Goal: Check status: Check status

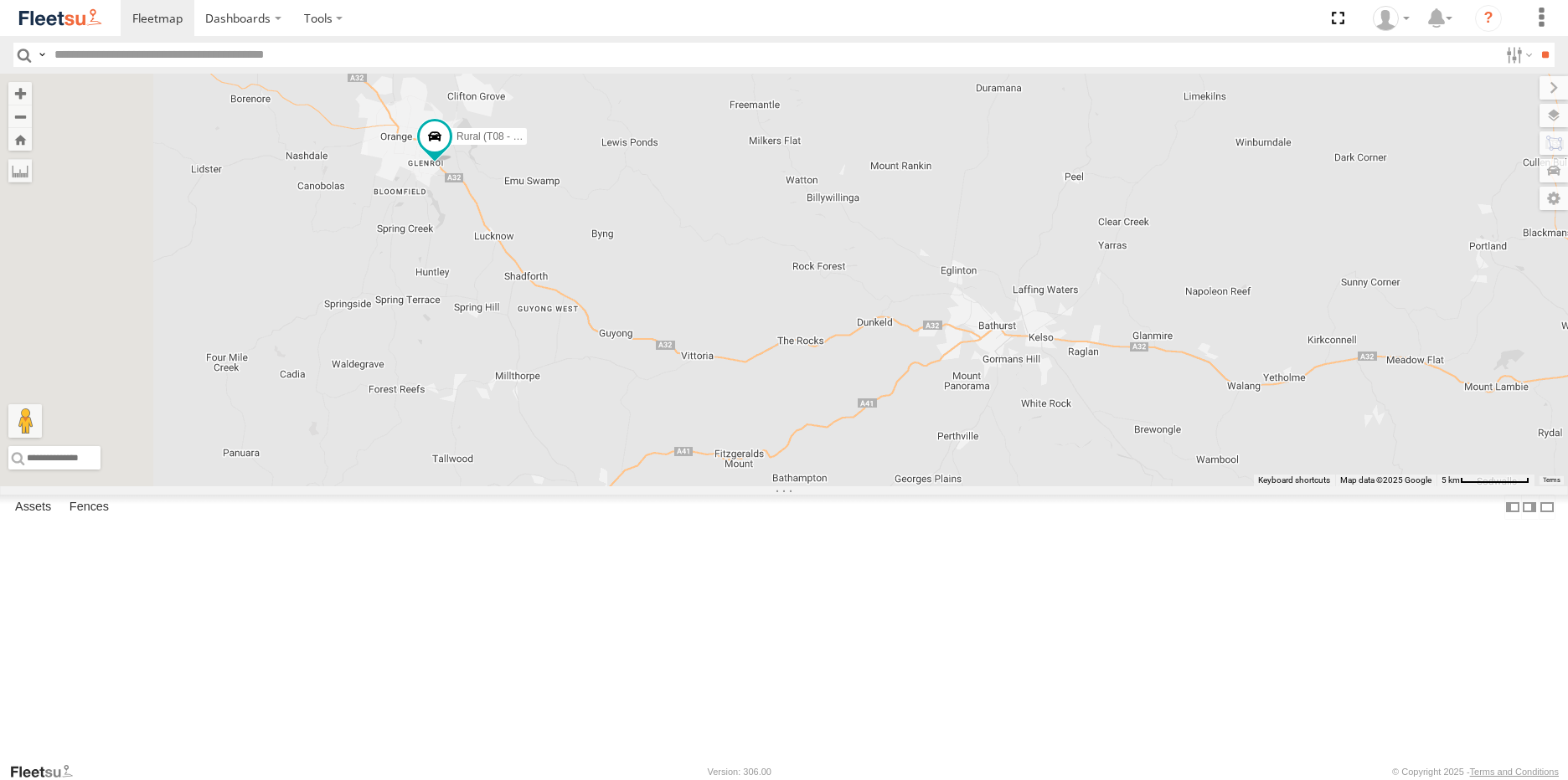
drag, startPoint x: 674, startPoint y: 287, endPoint x: 855, endPoint y: 457, distance: 248.3
click at [855, 459] on div "Rural (T08 - [PERSON_NAME]) Revesby (T07 - [PERSON_NAME])" at bounding box center [784, 280] width 1568 height 413
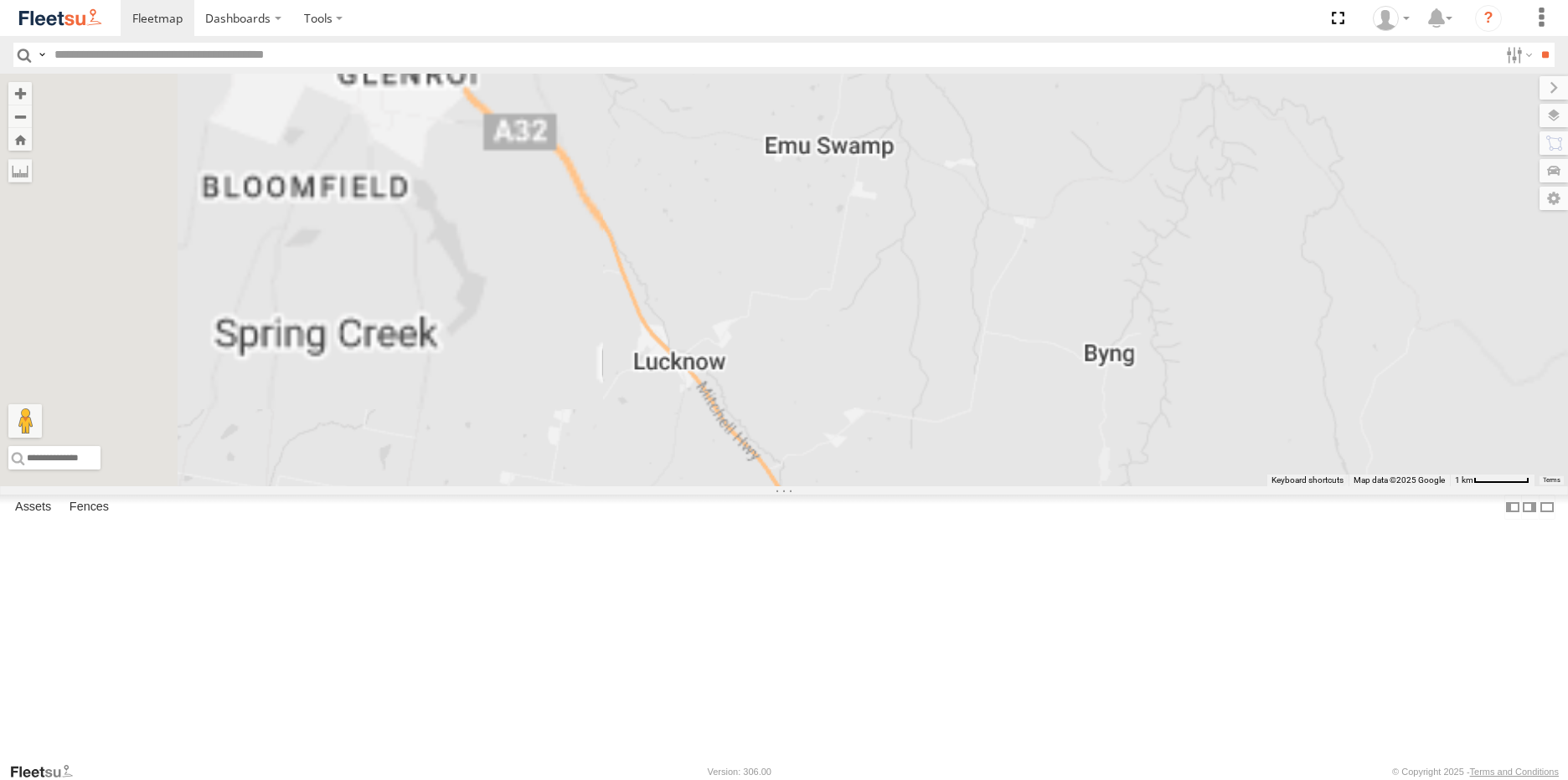
drag, startPoint x: 653, startPoint y: 266, endPoint x: 856, endPoint y: 478, distance: 293.5
click at [928, 487] on div "Rural (T08 - [PERSON_NAME]) Revesby (T07 - [PERSON_NAME])" at bounding box center [784, 280] width 1568 height 413
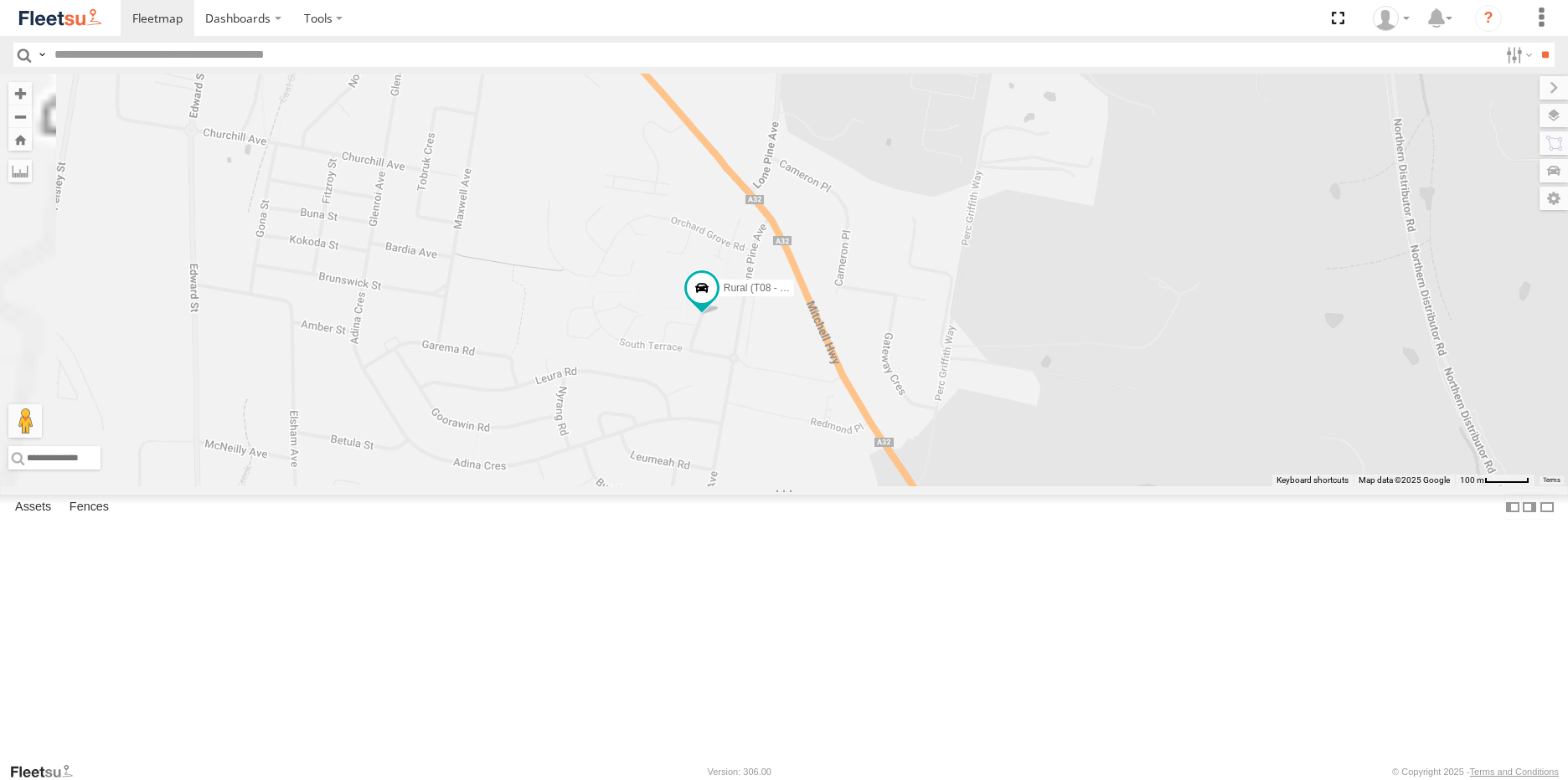
drag, startPoint x: 821, startPoint y: 568, endPoint x: 881, endPoint y: 428, distance: 152.3
click at [881, 428] on div "Rural (T08 - [PERSON_NAME]) Revesby (T07 - [PERSON_NAME])" at bounding box center [784, 280] width 1568 height 413
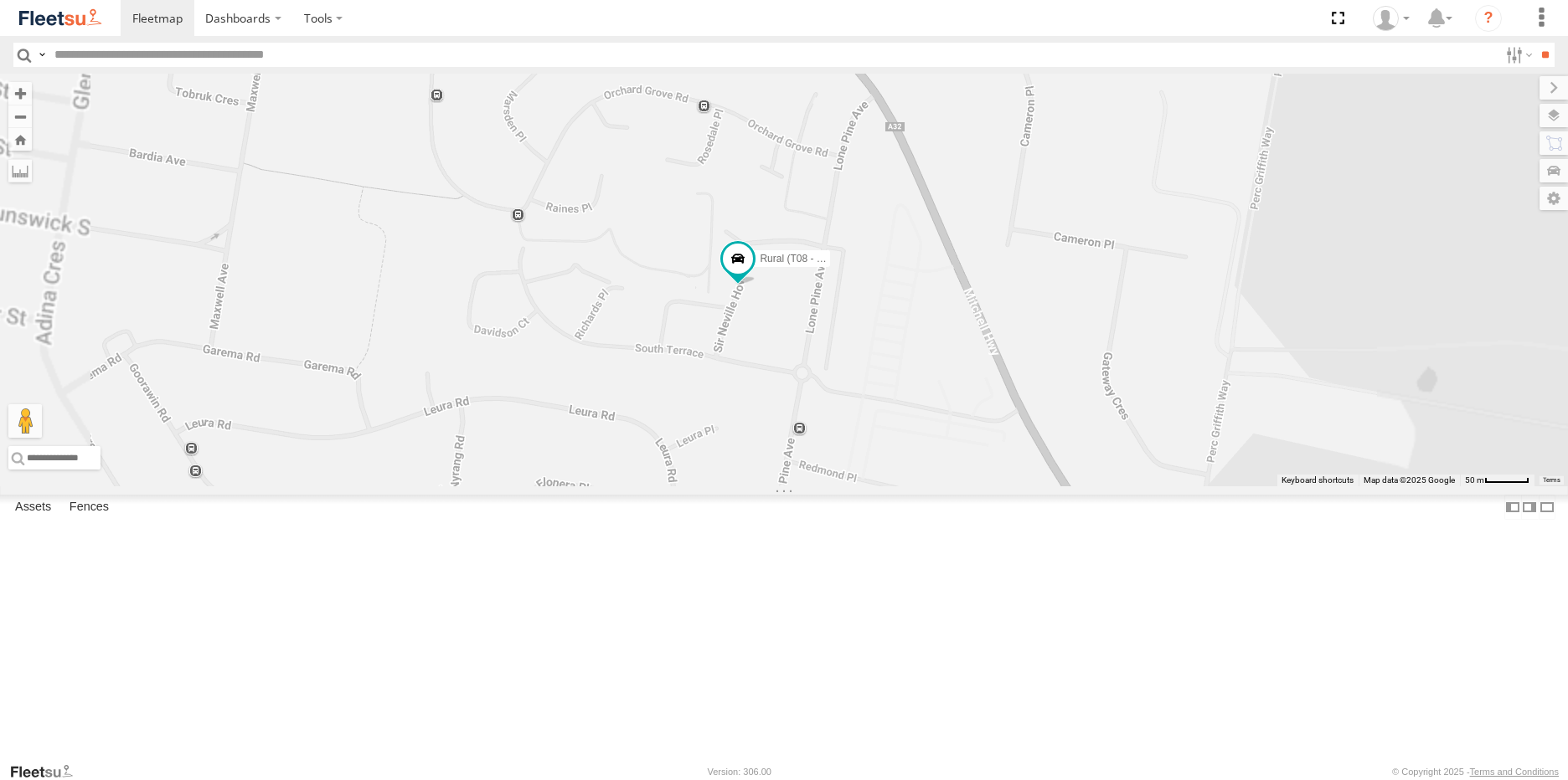
click at [0, 0] on span at bounding box center [0, 0] width 0 height 0
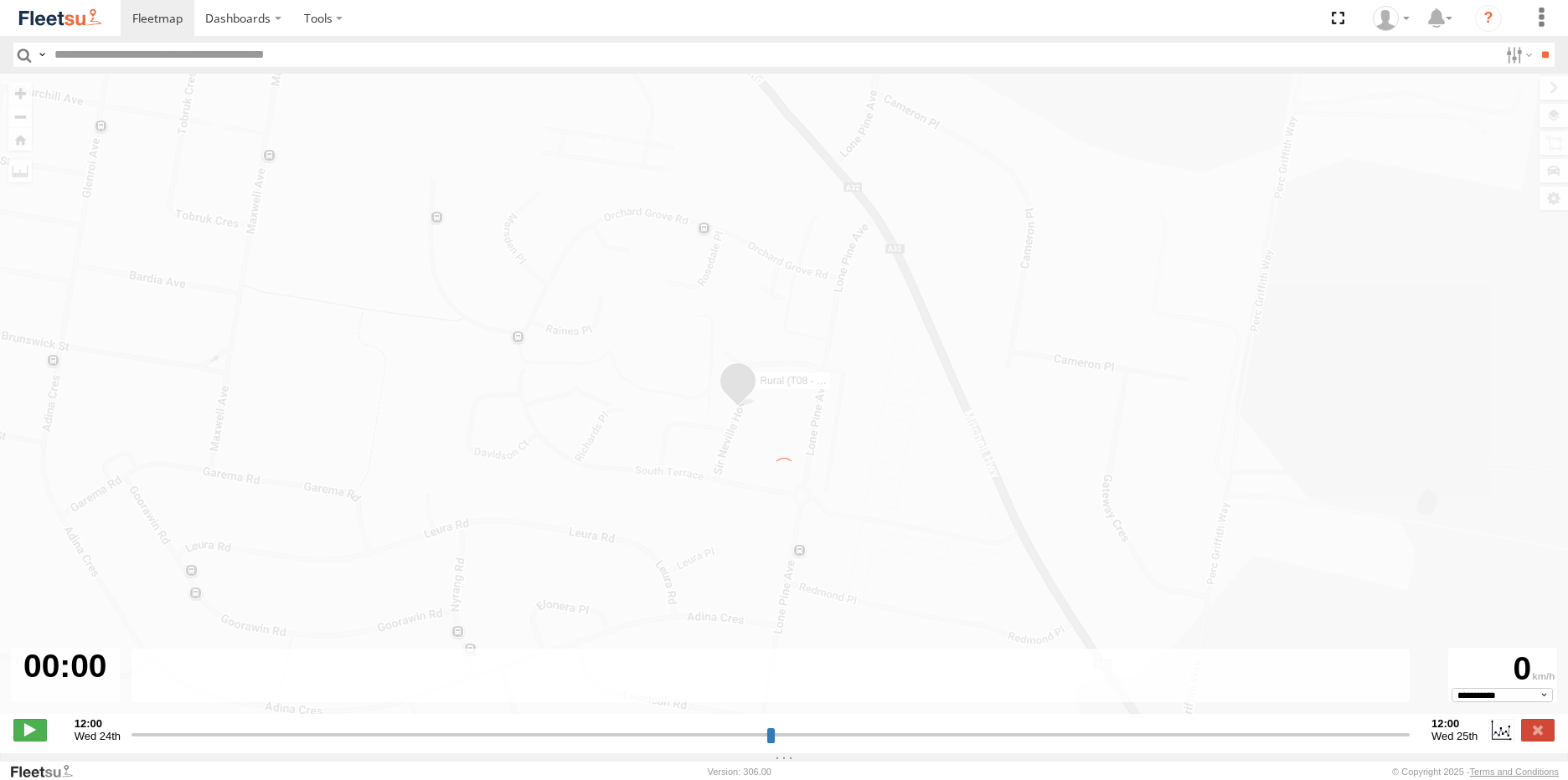
type input "**********"
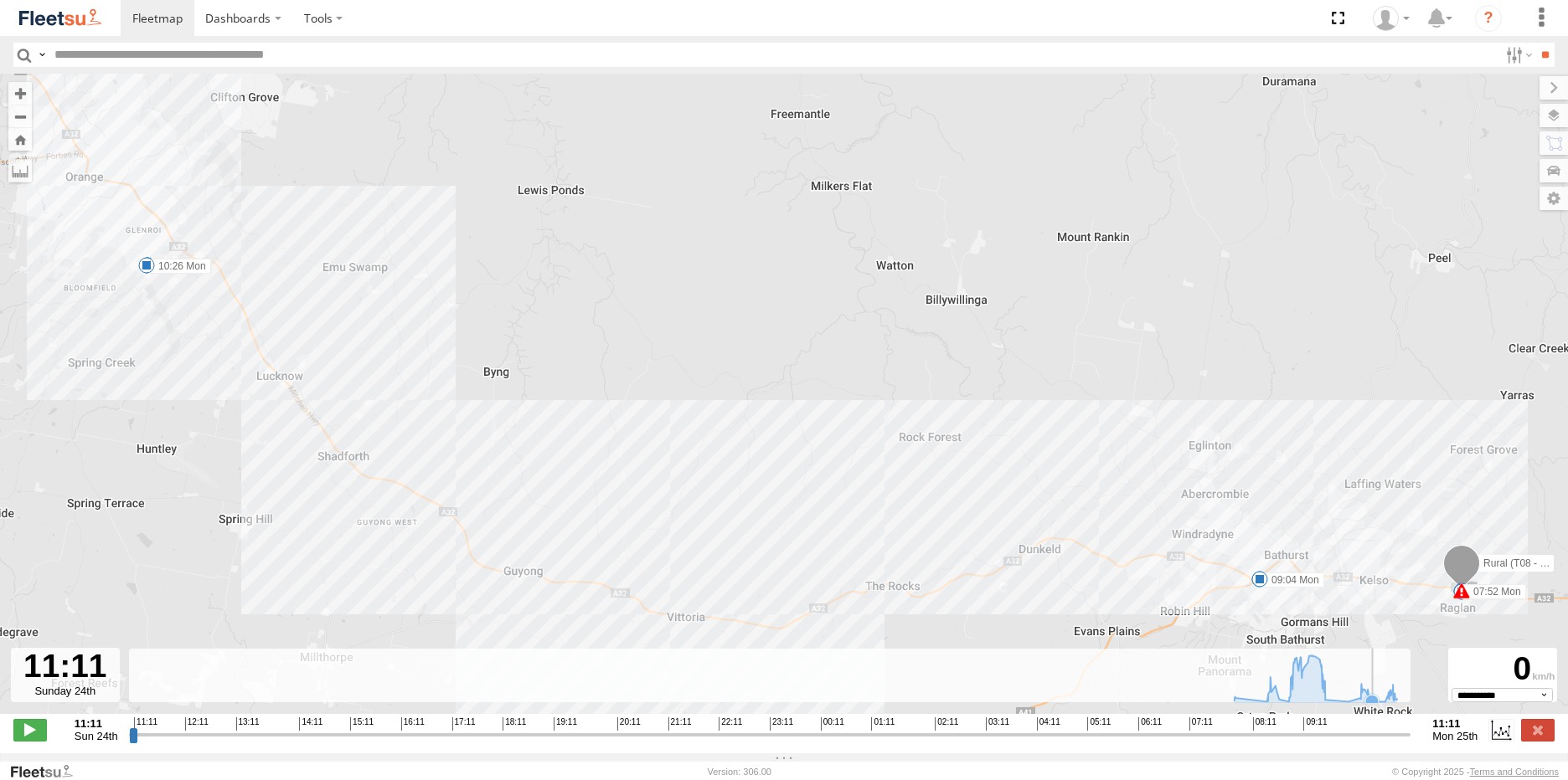
click at [1376, 708] on icon at bounding box center [1372, 701] width 13 height 13
click at [1383, 706] on icon at bounding box center [1384, 701] width 13 height 13
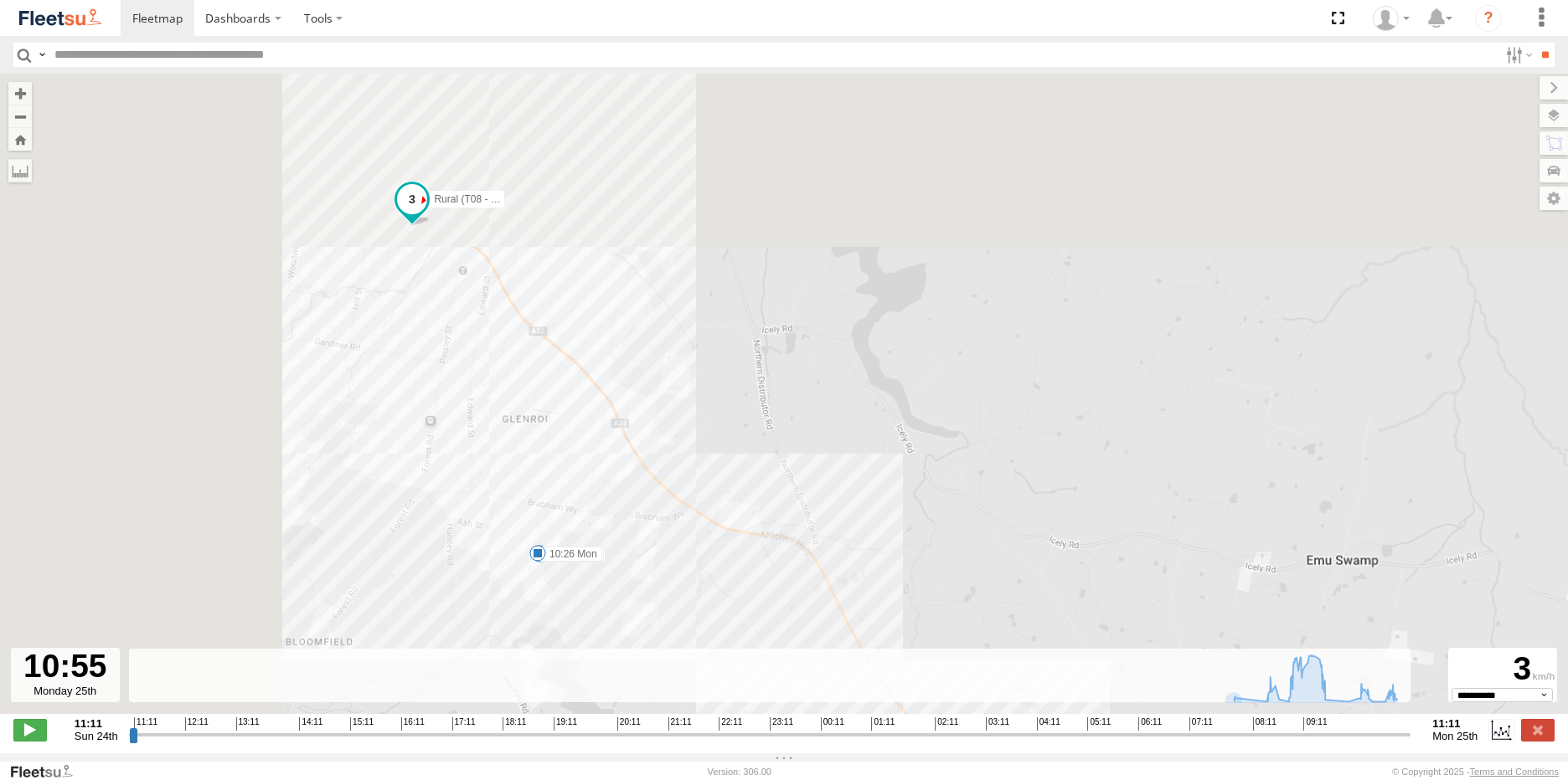
drag, startPoint x: 148, startPoint y: 313, endPoint x: 541, endPoint y: 729, distance: 572.3
click at [541, 729] on div "← Move left → Move right ↑ Move up ↓ Move down + Zoom in - Zoom out Home Jump l…" at bounding box center [784, 413] width 1568 height 680
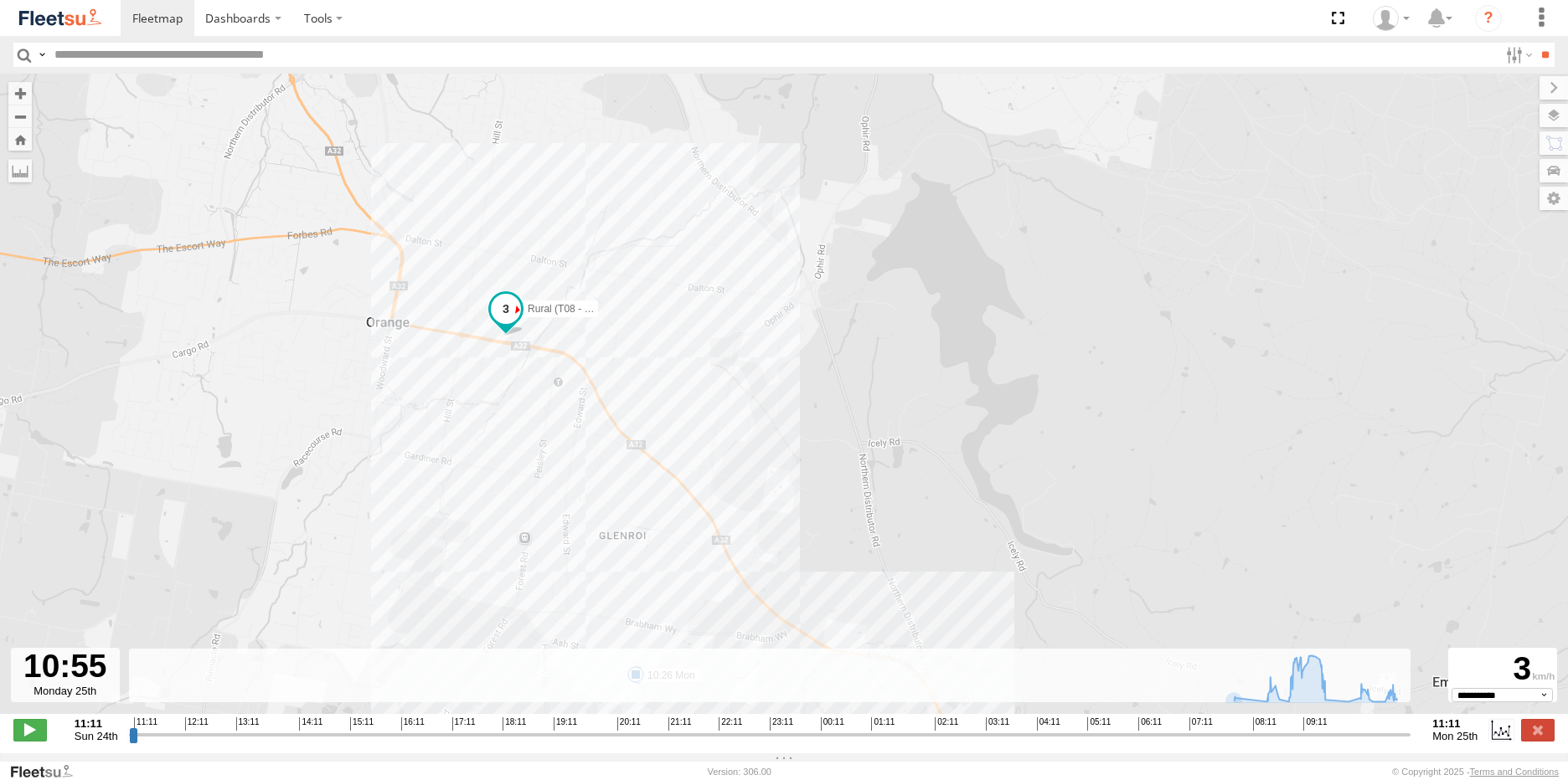
drag, startPoint x: 401, startPoint y: 412, endPoint x: 508, endPoint y: 526, distance: 156.3
click at [508, 526] on div "Rural (T08 - [PERSON_NAME]) 07:52 Mon 07:52 Mon 07:52 Mon 08:06 Mon 08:36 Mon 0…" at bounding box center [784, 402] width 1568 height 658
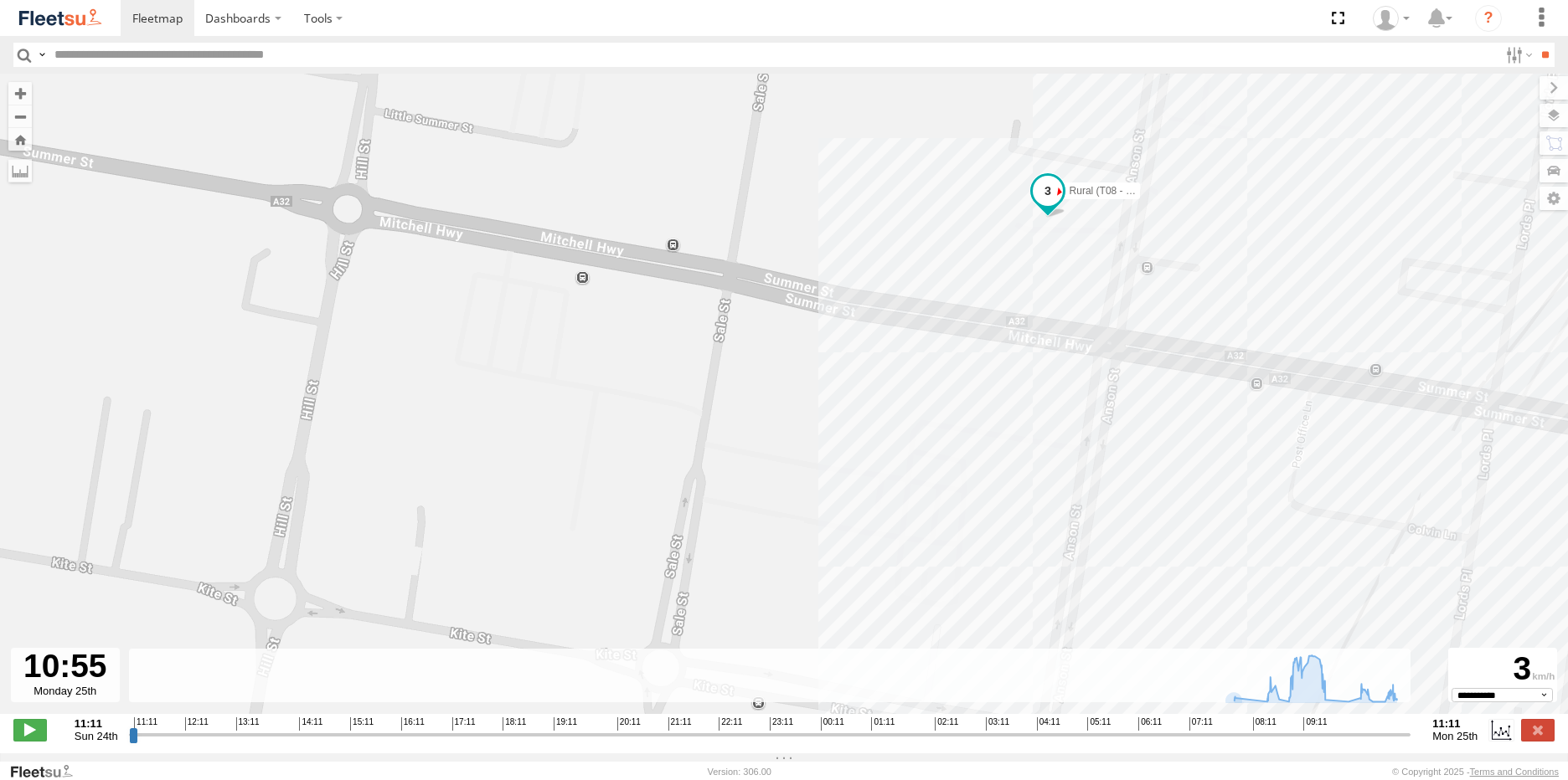
drag, startPoint x: 945, startPoint y: 331, endPoint x: 924, endPoint y: 475, distance: 145.5
click at [924, 475] on div "Rural (T08 - [PERSON_NAME]) 07:52 Mon 07:52 Mon 07:52 Mon 08:06 Mon 08:36 Mon 0…" at bounding box center [784, 402] width 1568 height 658
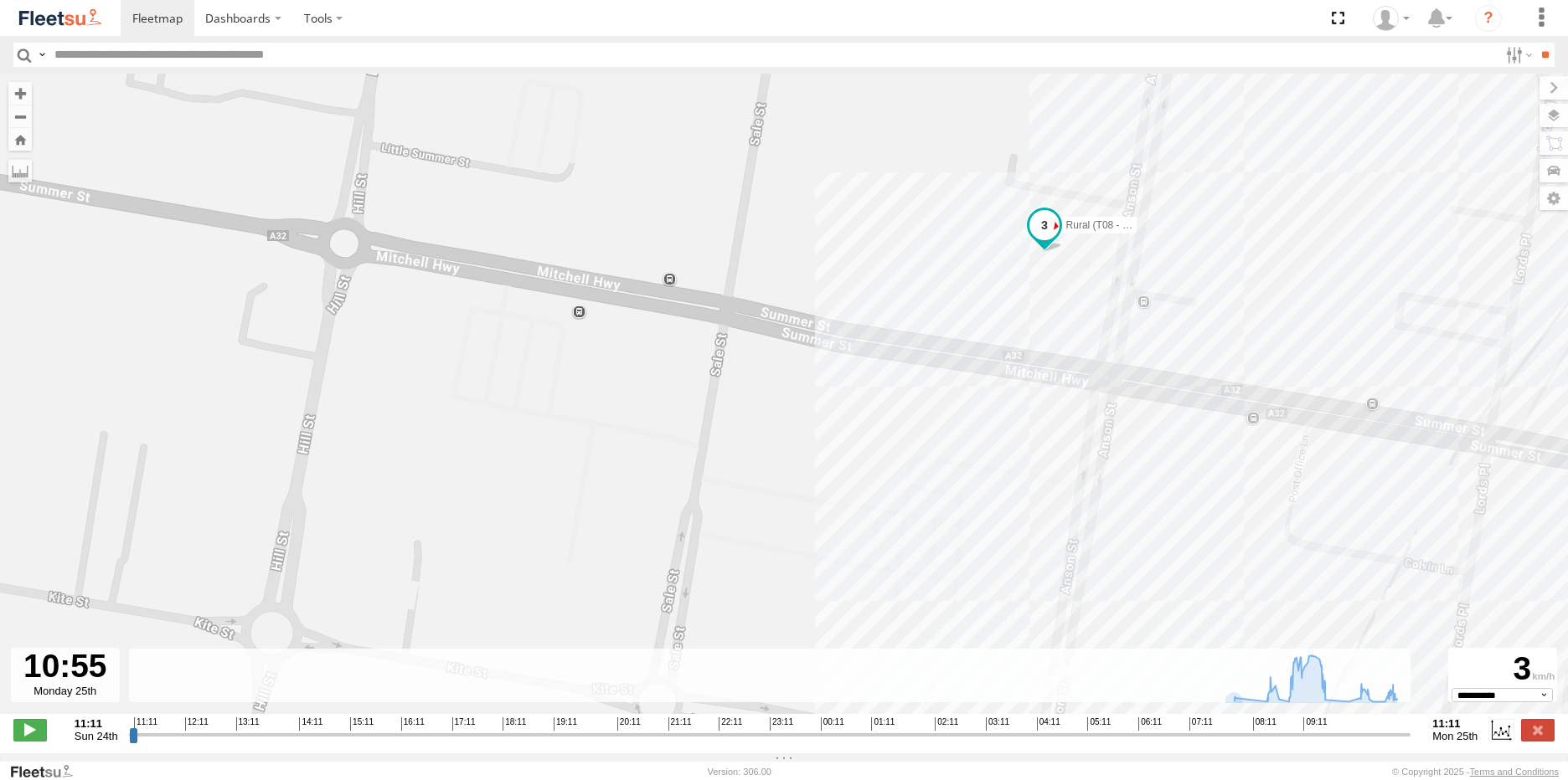
click at [966, 265] on div "Rural (T08 - [PERSON_NAME]) 07:52 Mon 07:52 Mon 07:52 Mon 08:06 Mon 08:36 Mon 0…" at bounding box center [784, 402] width 1568 height 658
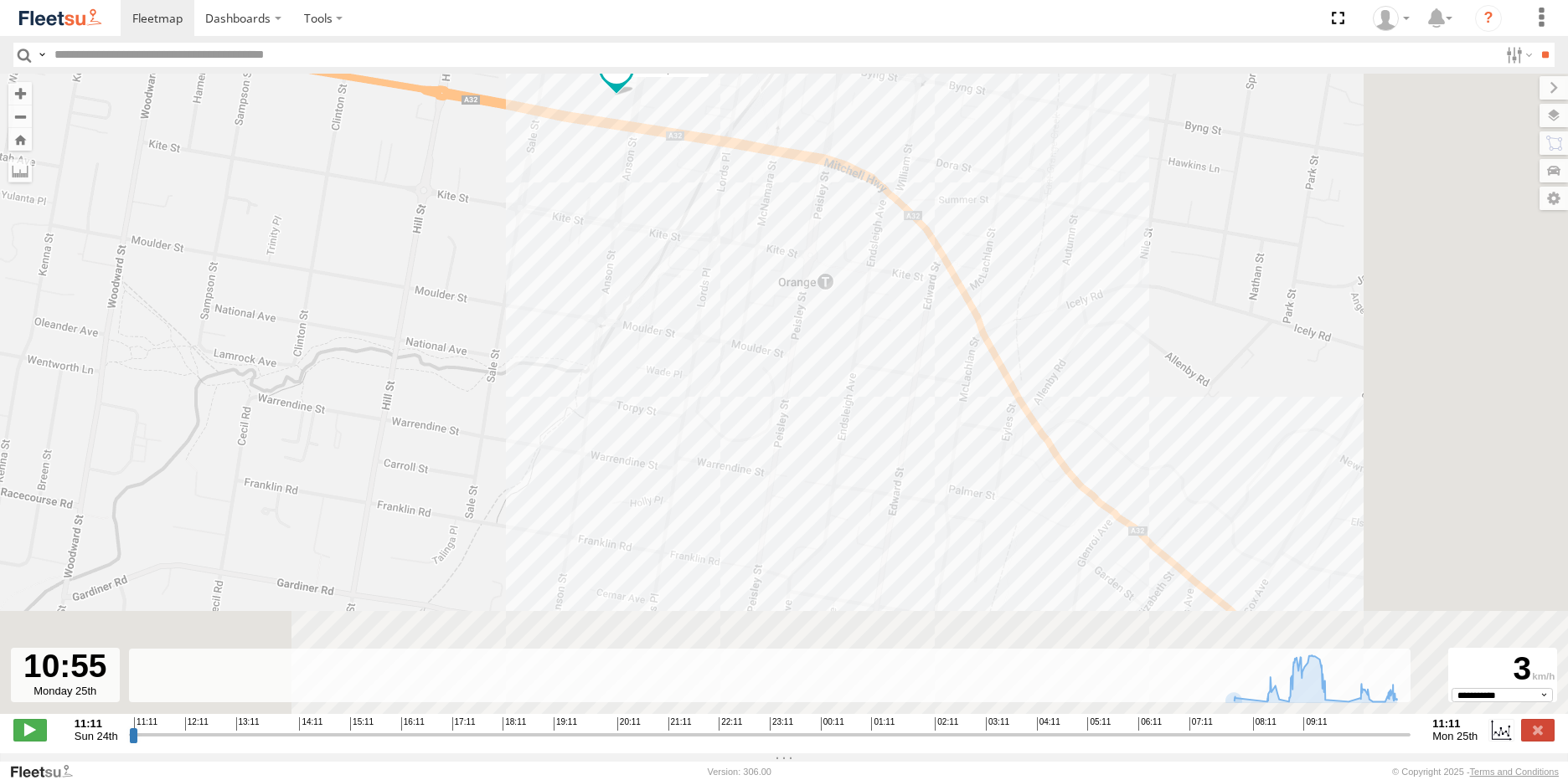
drag, startPoint x: 1196, startPoint y: 398, endPoint x: 824, endPoint y: 224, distance: 410.7
click at [824, 224] on div "Rural (T08 - [PERSON_NAME]) 07:52 Mon 07:52 Mon 07:52 Mon 08:06 Mon 08:36 Mon 0…" at bounding box center [784, 402] width 1568 height 658
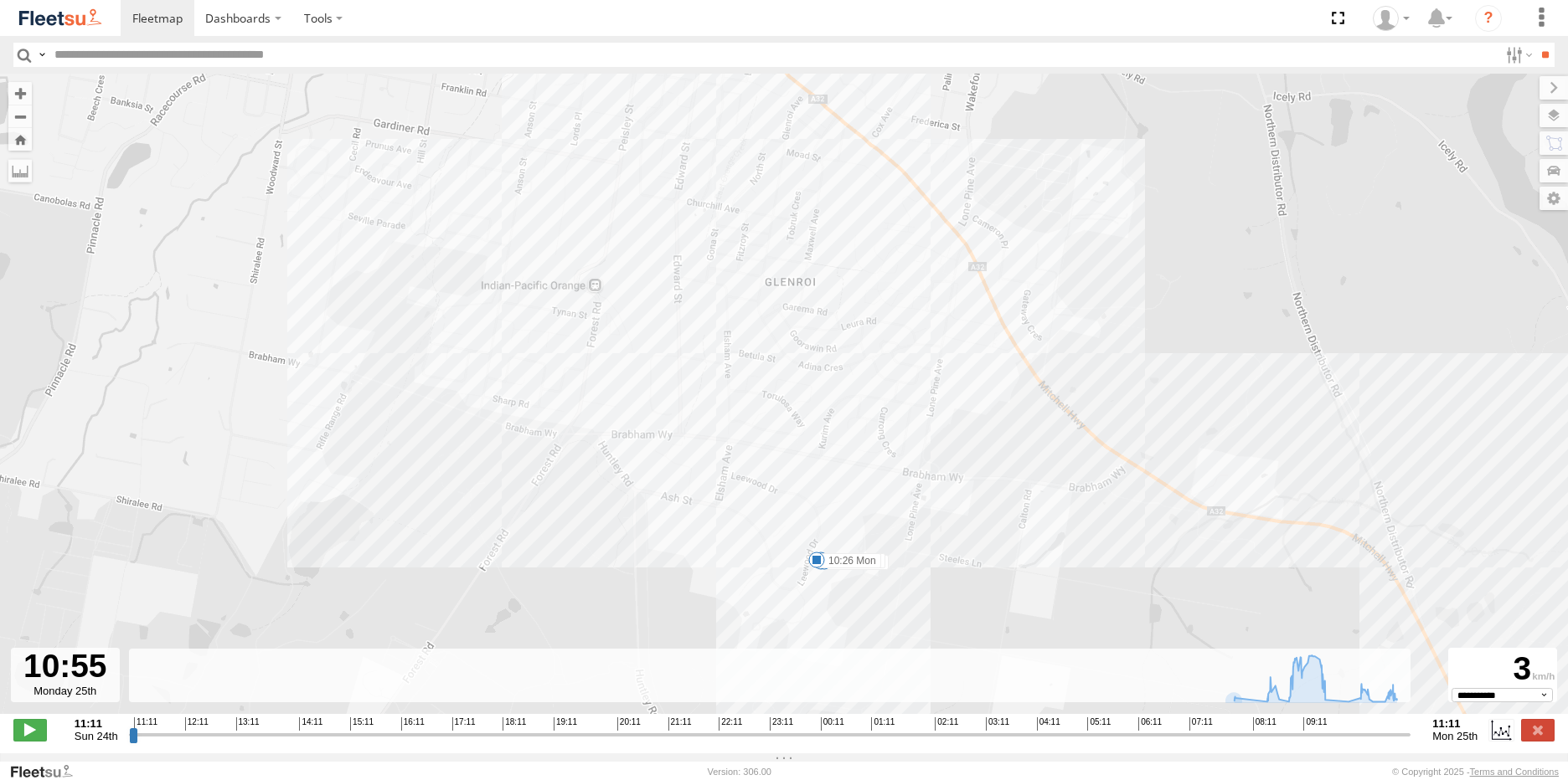
drag, startPoint x: 612, startPoint y: 120, endPoint x: 655, endPoint y: 210, distance: 99.7
click at [592, 95] on div "Rural (T08 - [PERSON_NAME]) 07:52 Mon 07:52 Mon 07:52 Mon 08:06 Mon 08:36 Mon 0…" at bounding box center [784, 402] width 1568 height 658
click at [1383, 703] on icon at bounding box center [1384, 701] width 17 height 17
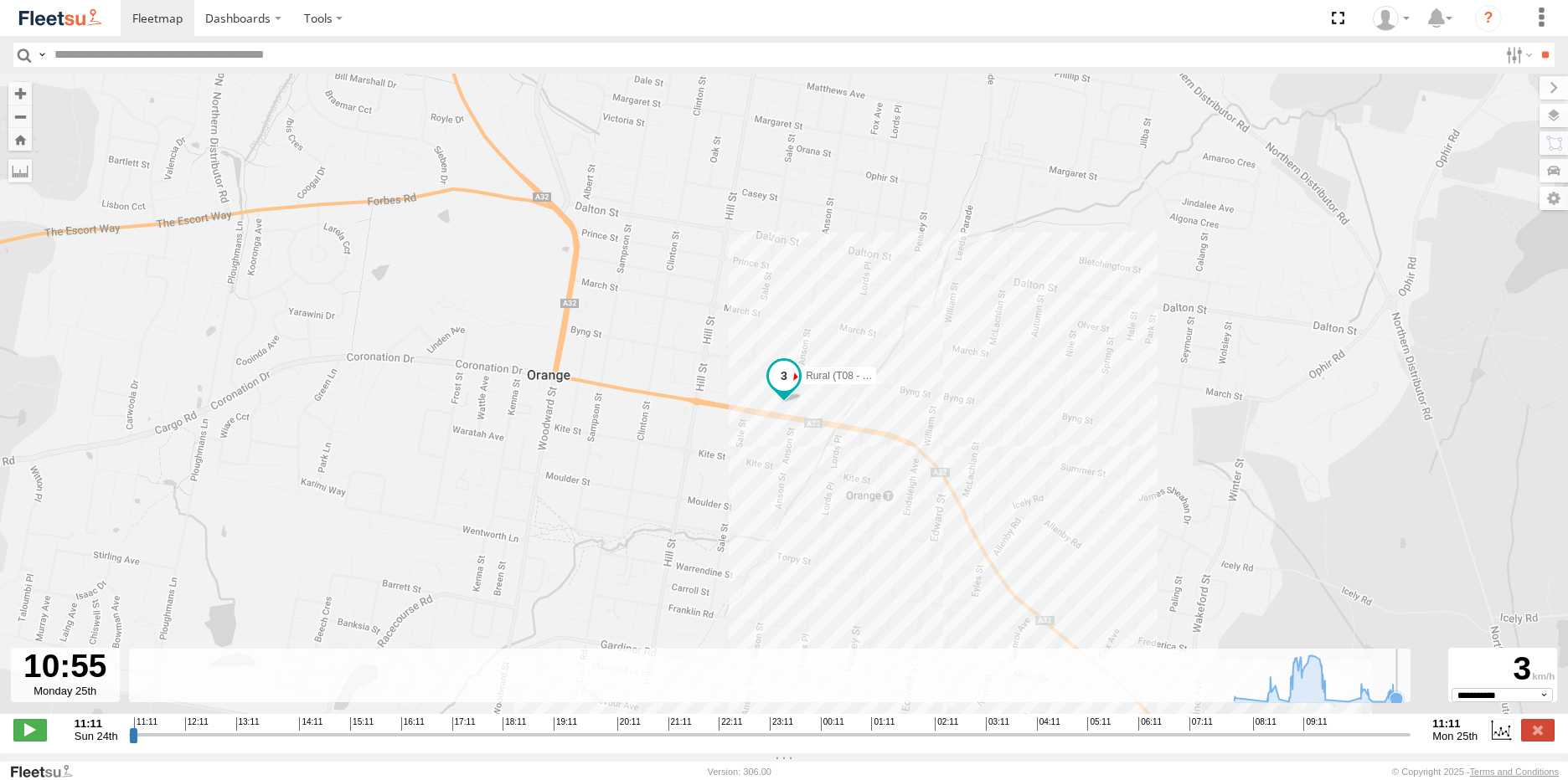
click at [1399, 706] on icon at bounding box center [1396, 698] width 13 height 13
